Goal: Obtain resource: Download file/media

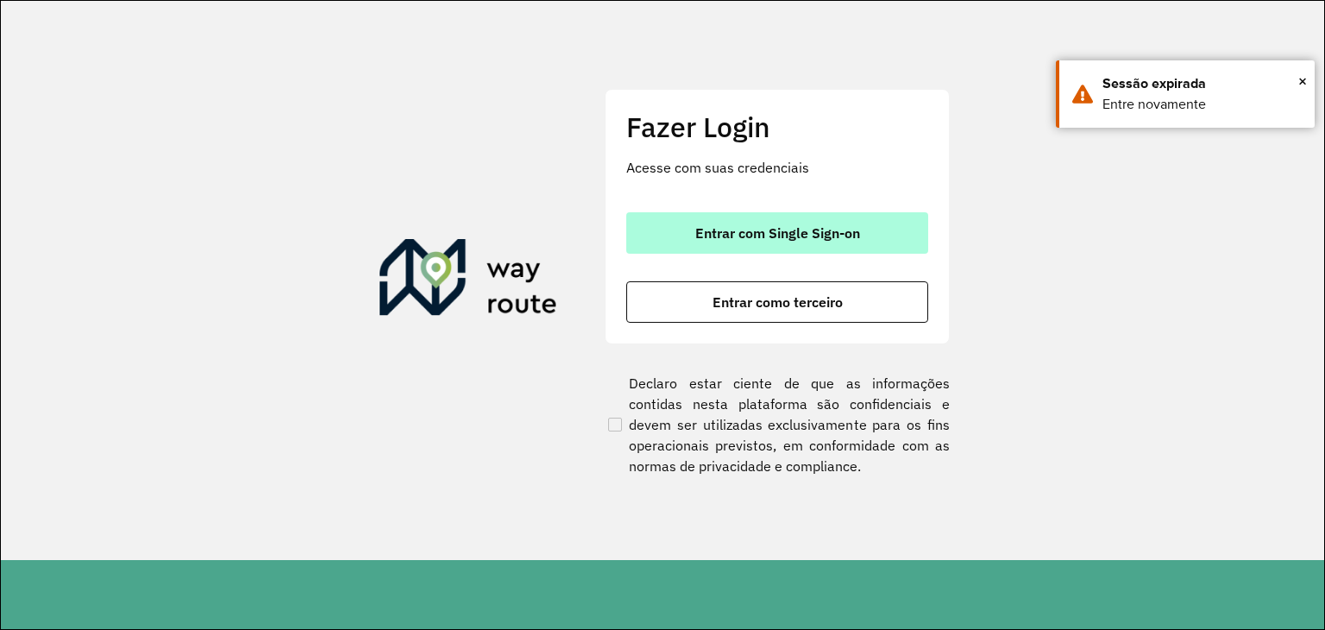
click at [814, 227] on span "Entrar com Single Sign-on" at bounding box center [777, 233] width 165 height 14
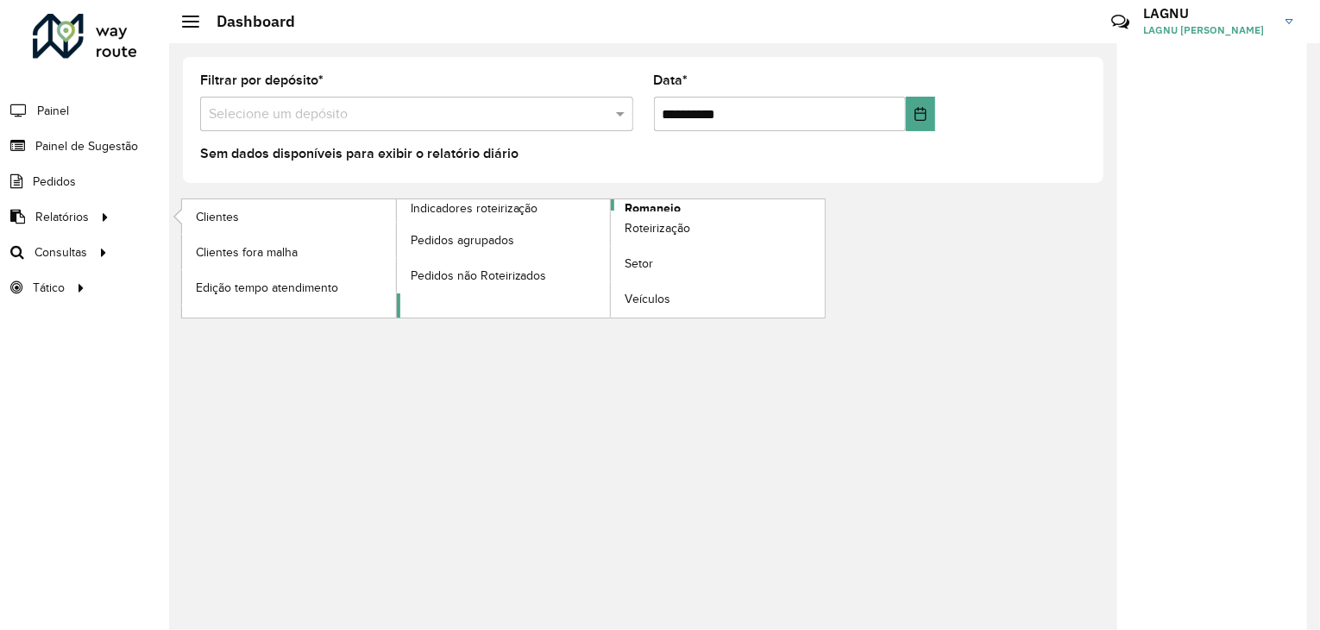
click at [653, 205] on span "Romaneio" at bounding box center [652, 208] width 56 height 18
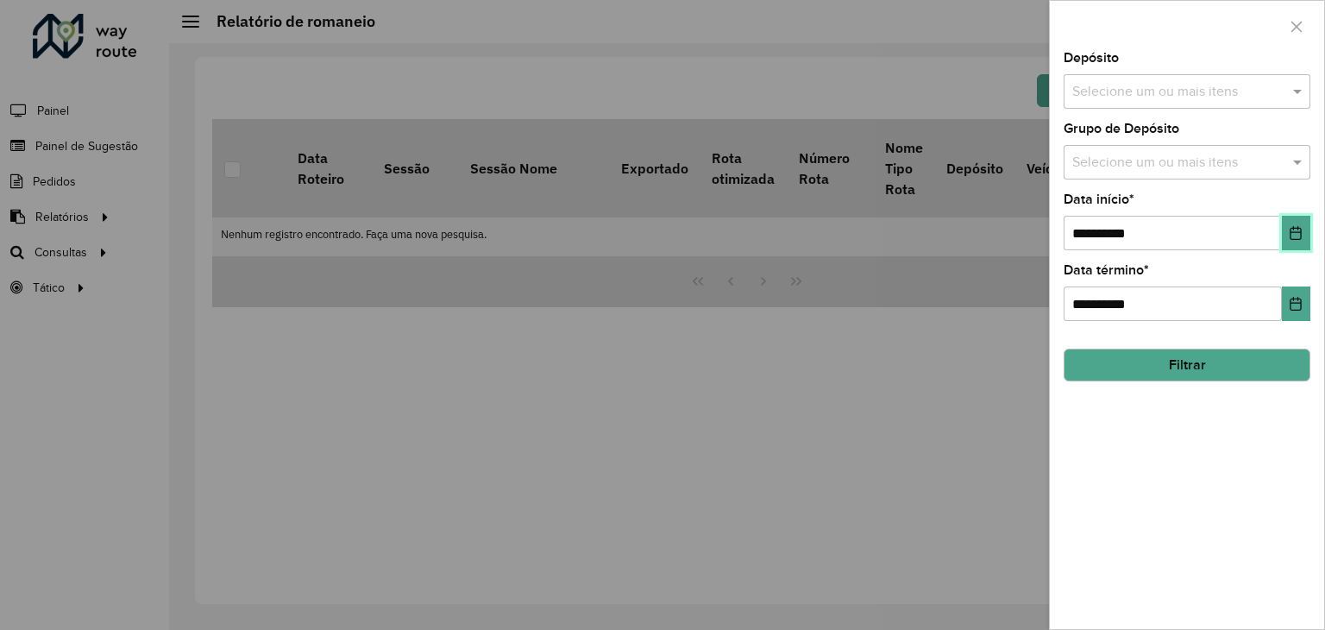
click at [1305, 228] on button "Choose Date" at bounding box center [1296, 233] width 28 height 34
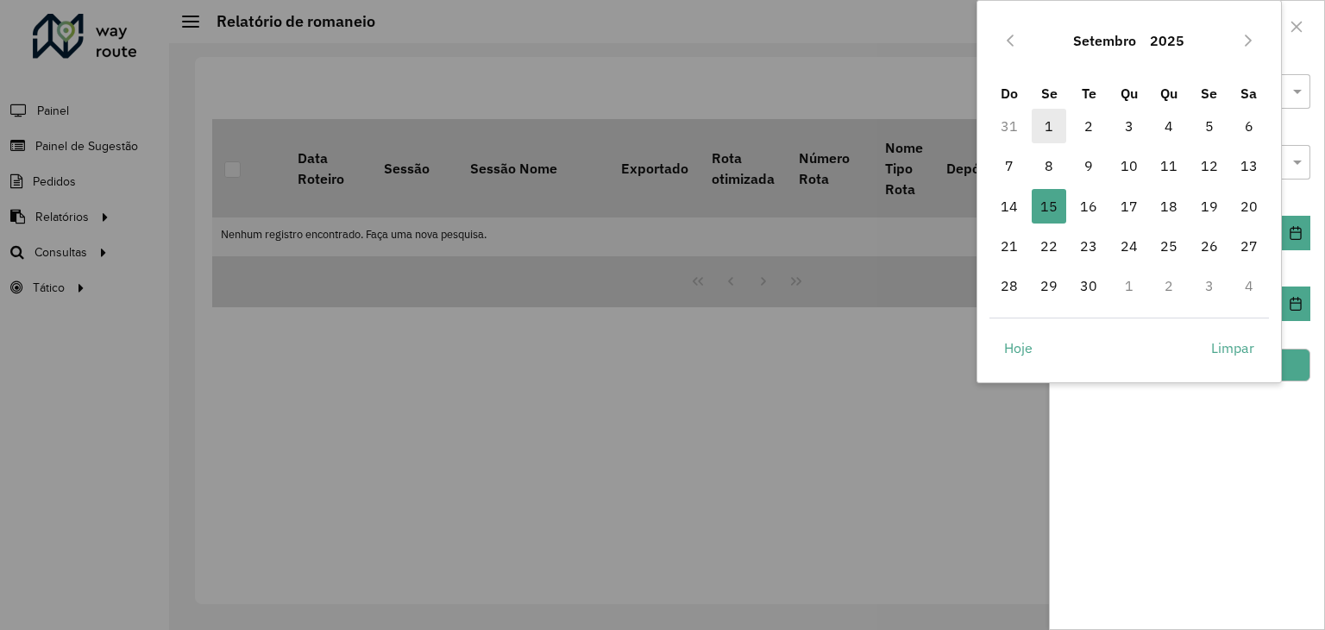
click at [1057, 131] on span "1" at bounding box center [1049, 126] width 34 height 34
type input "**********"
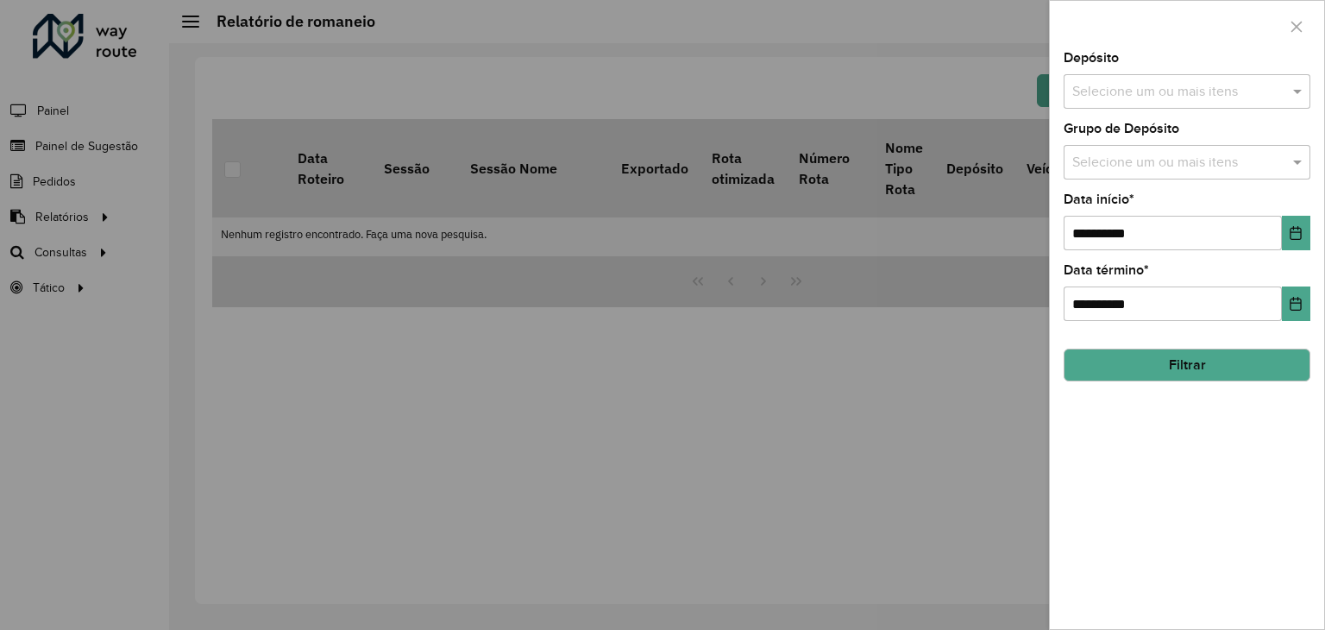
click at [1221, 364] on button "Filtrar" at bounding box center [1186, 364] width 247 height 33
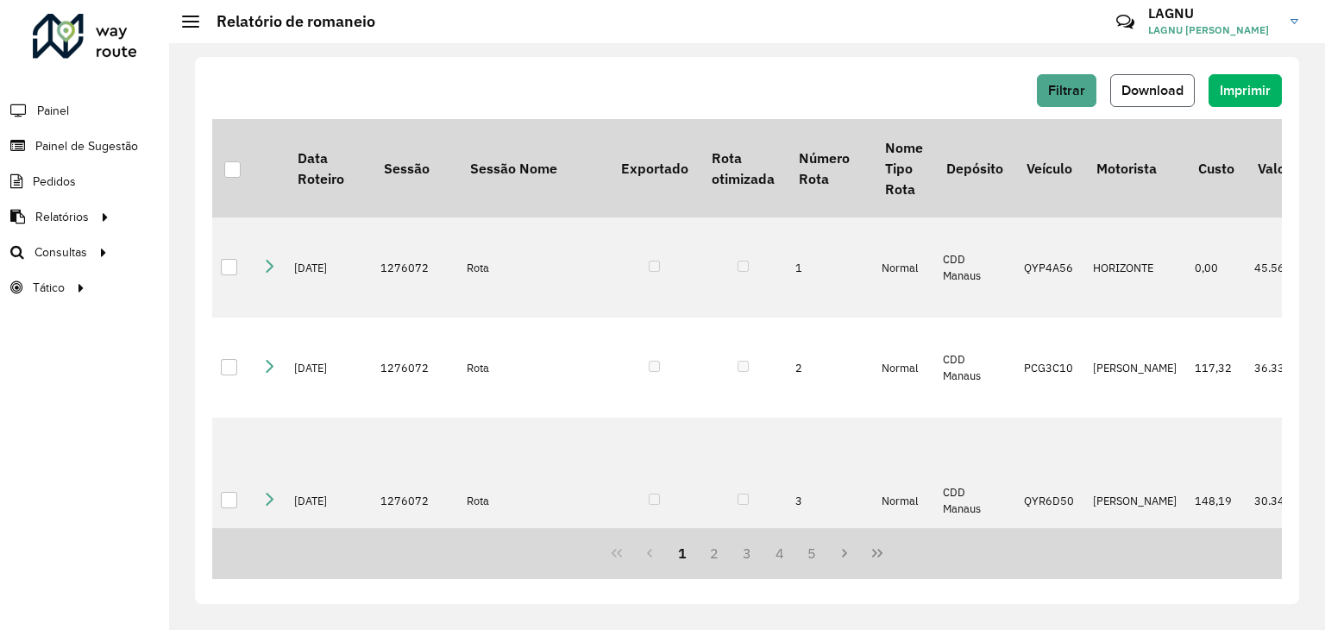
click at [1163, 91] on span "Download" at bounding box center [1152, 90] width 62 height 15
